Goal: Information Seeking & Learning: Learn about a topic

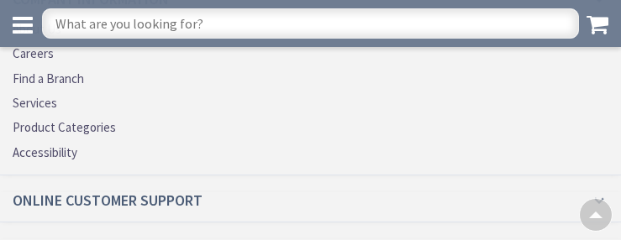
scroll to position [3828, 0]
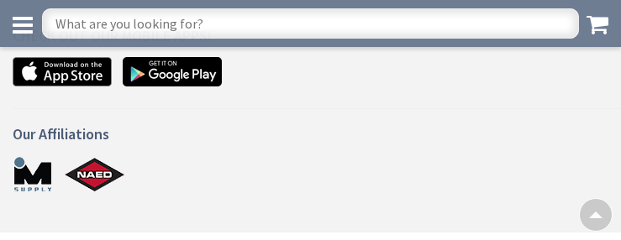
scroll to position [1628, 0]
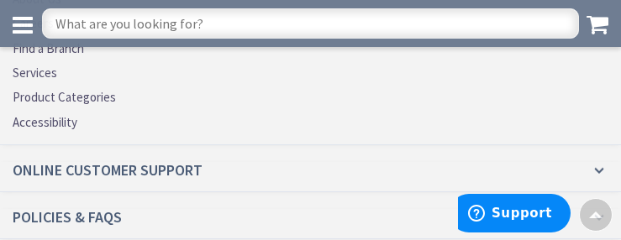
scroll to position [3453, 0]
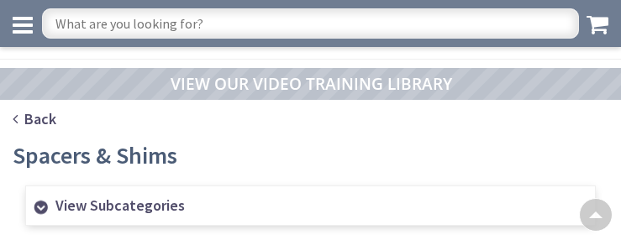
scroll to position [2169, 0]
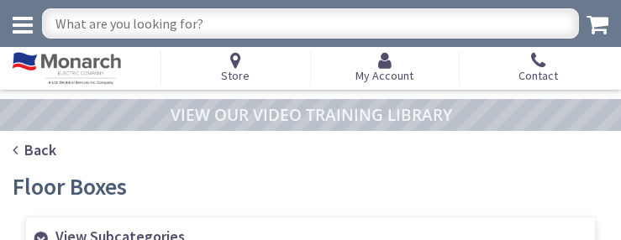
scroll to position [2183, 0]
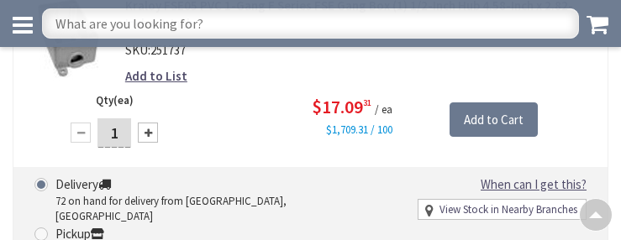
scroll to position [3545, 0]
